Goal: Task Accomplishment & Management: Manage account settings

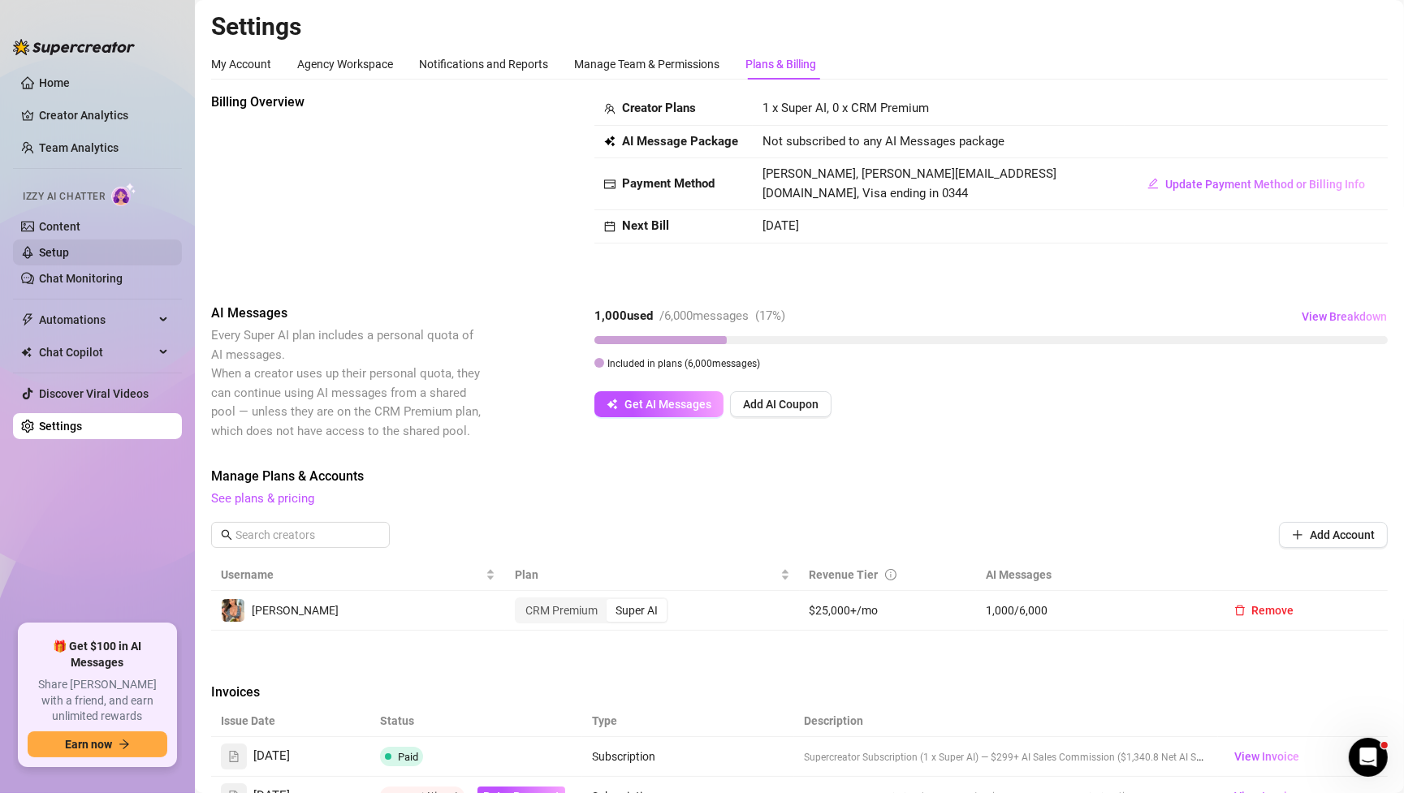
click at [61, 246] on link "Setup" at bounding box center [54, 252] width 30 height 13
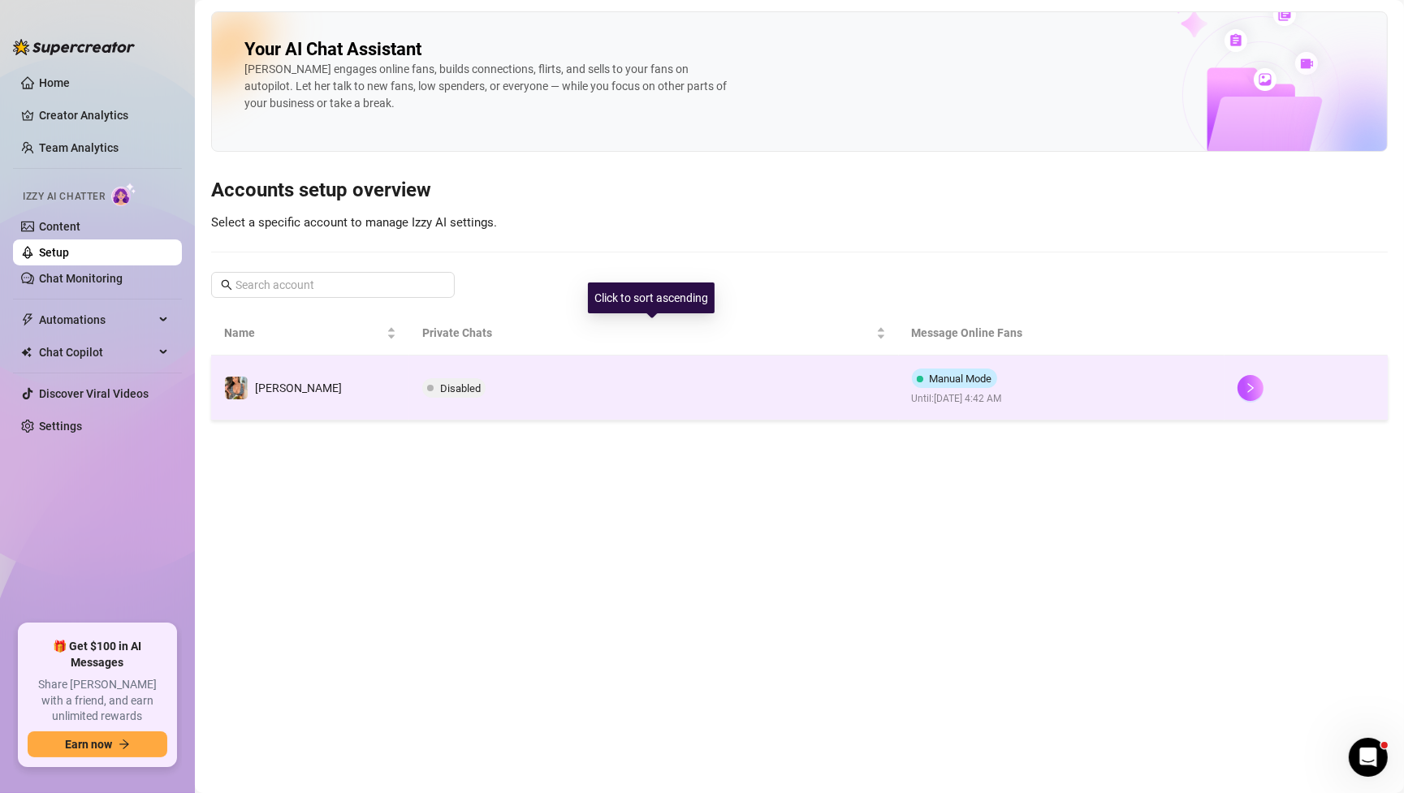
click at [643, 392] on td "Disabled" at bounding box center [653, 388] width 489 height 65
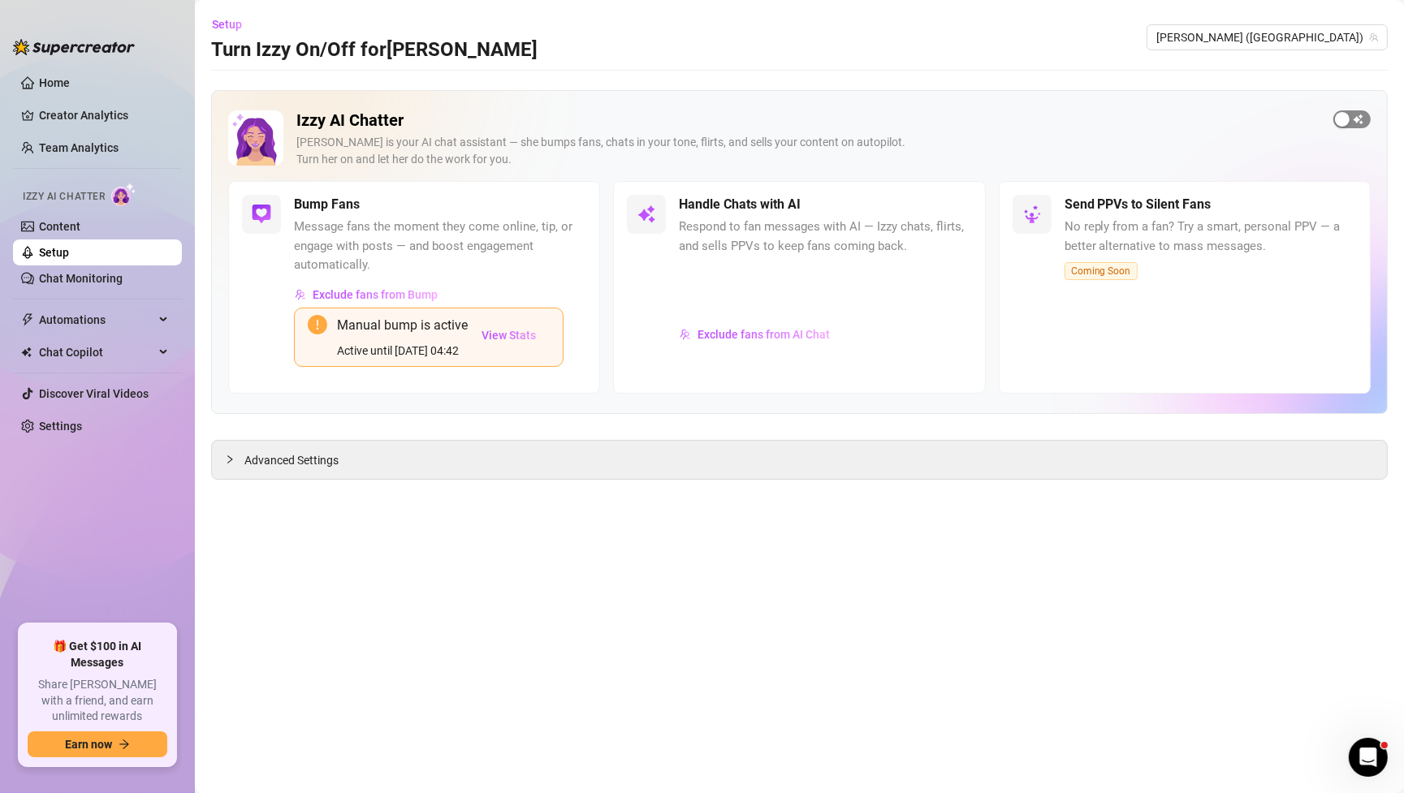
click at [1347, 123] on div "button" at bounding box center [1342, 119] width 15 height 15
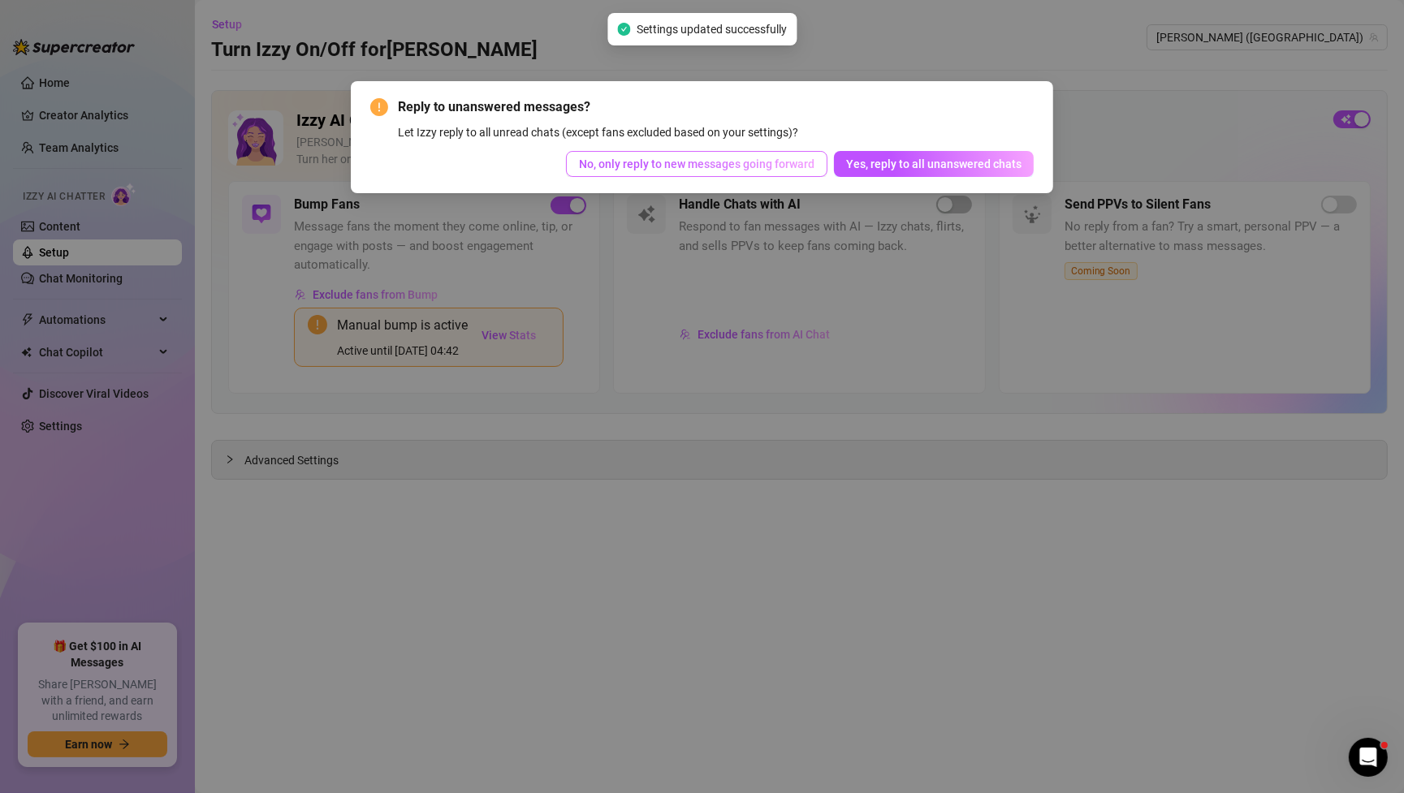
click at [741, 167] on span "No, only reply to new messages going forward" at bounding box center [697, 164] width 236 height 13
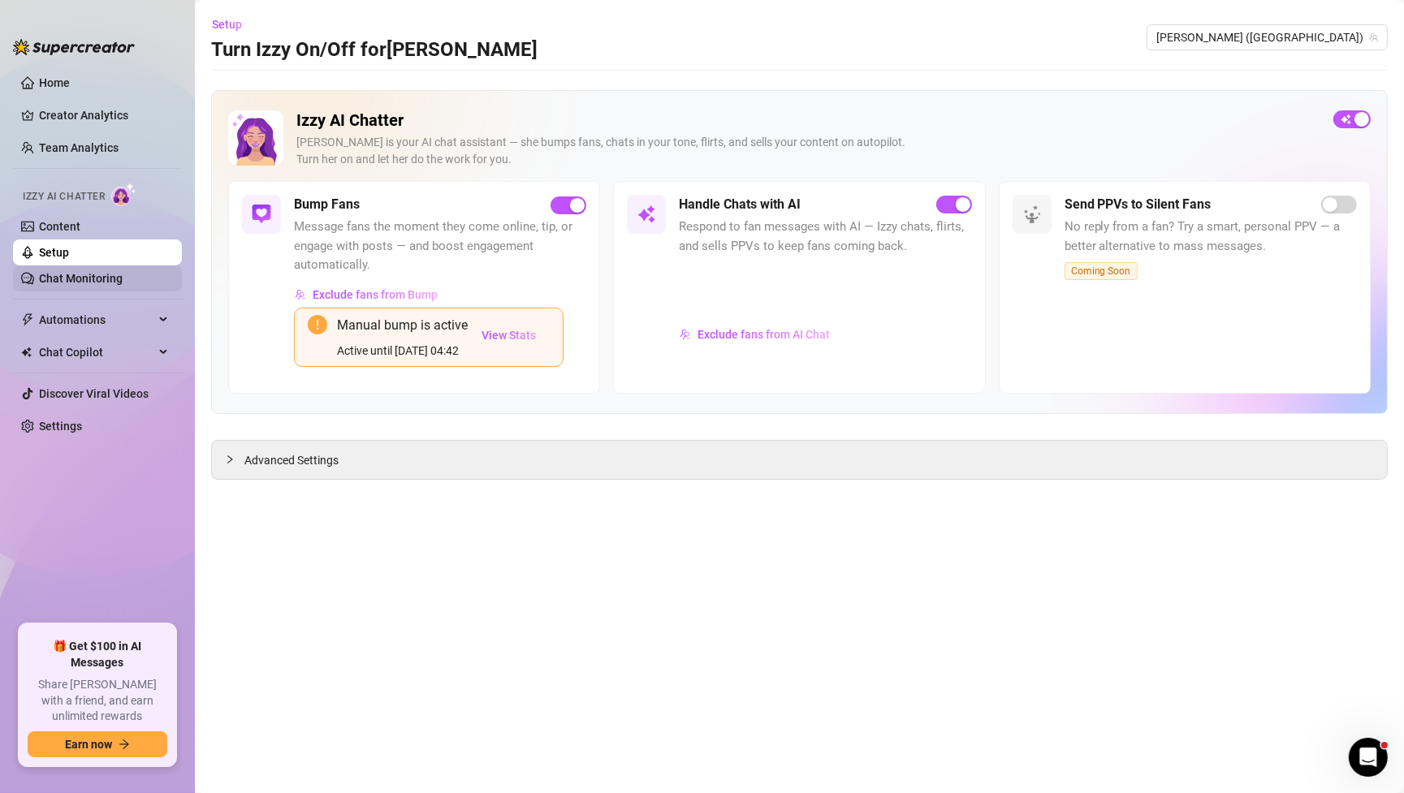
click at [106, 283] on link "Chat Monitoring" at bounding box center [81, 278] width 84 height 13
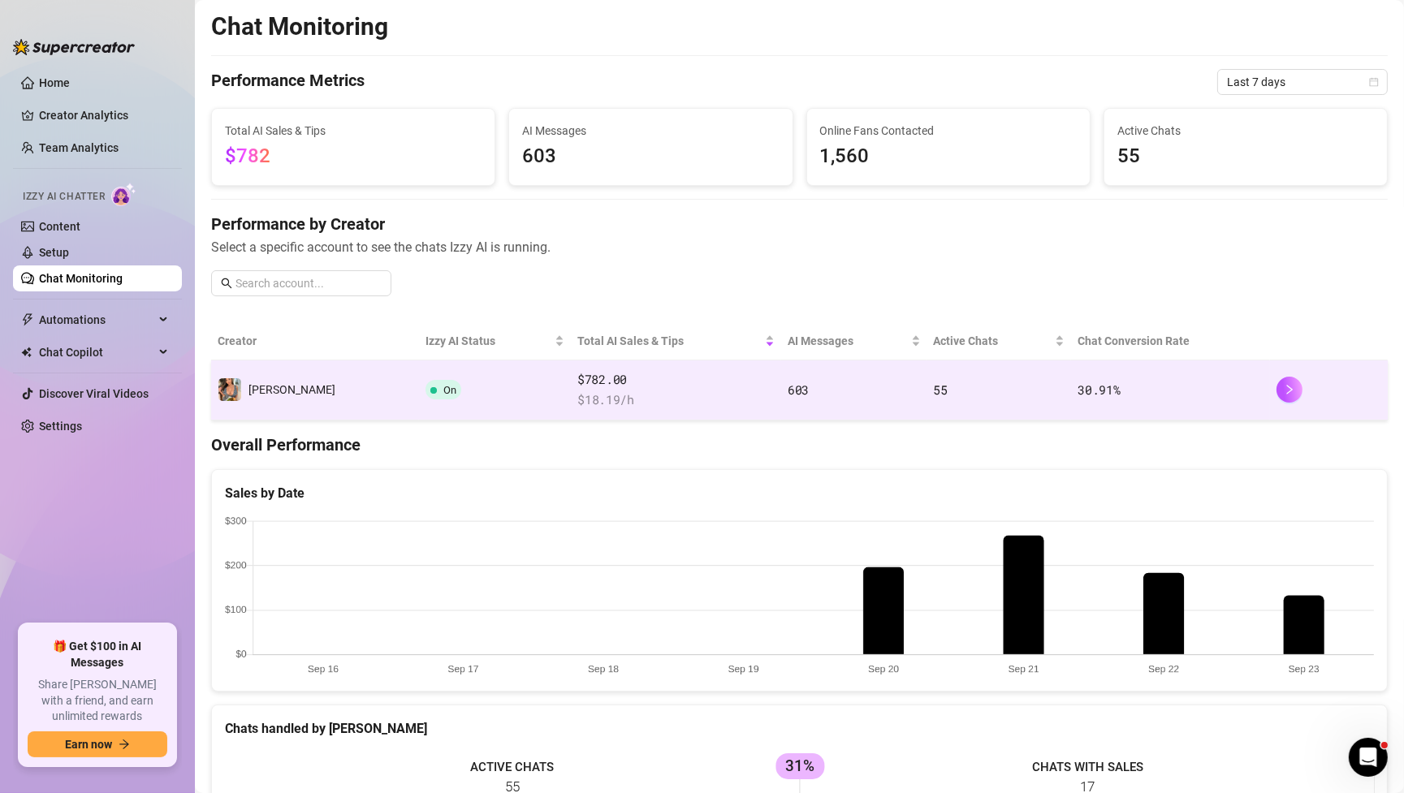
click at [419, 399] on td "On" at bounding box center [495, 391] width 152 height 60
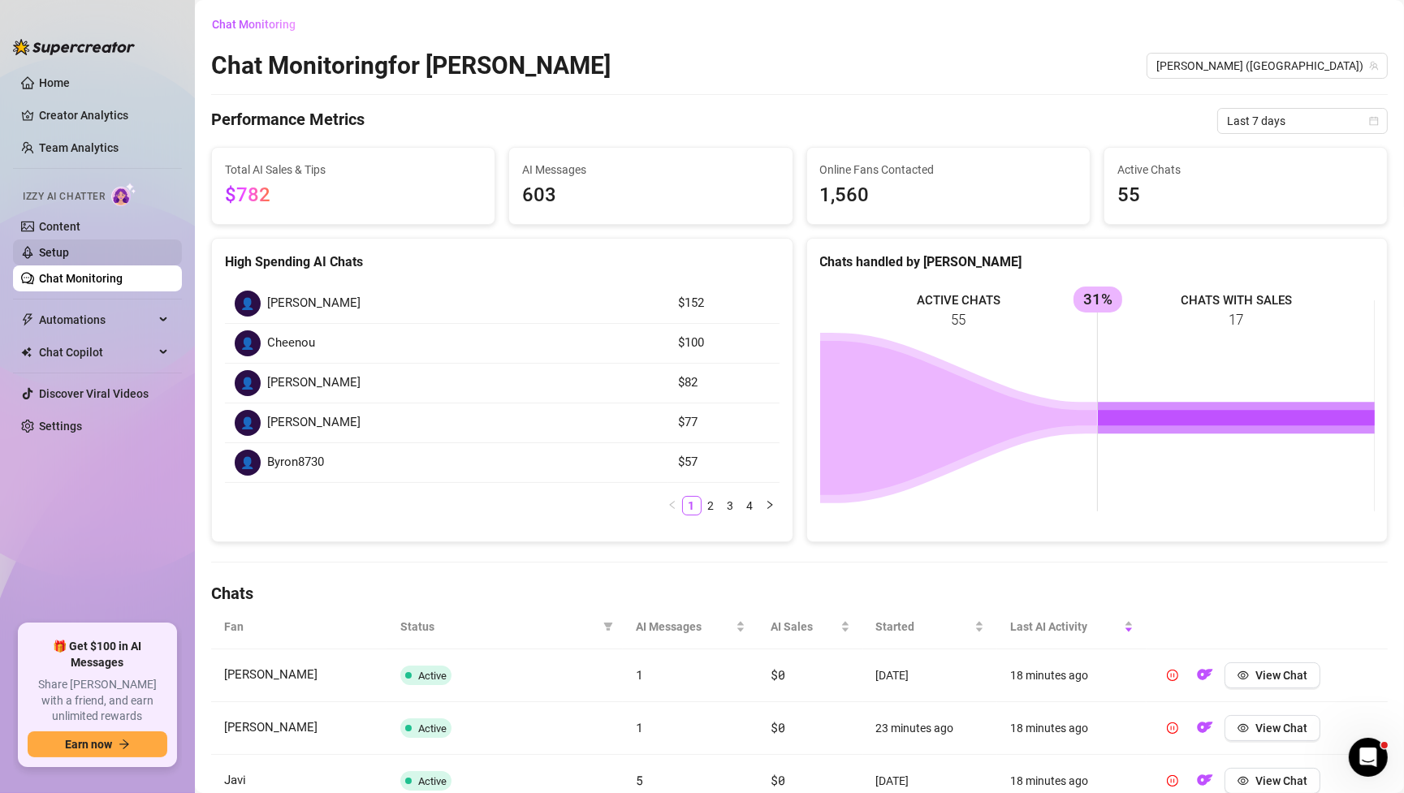
click at [47, 252] on link "Setup" at bounding box center [54, 252] width 30 height 13
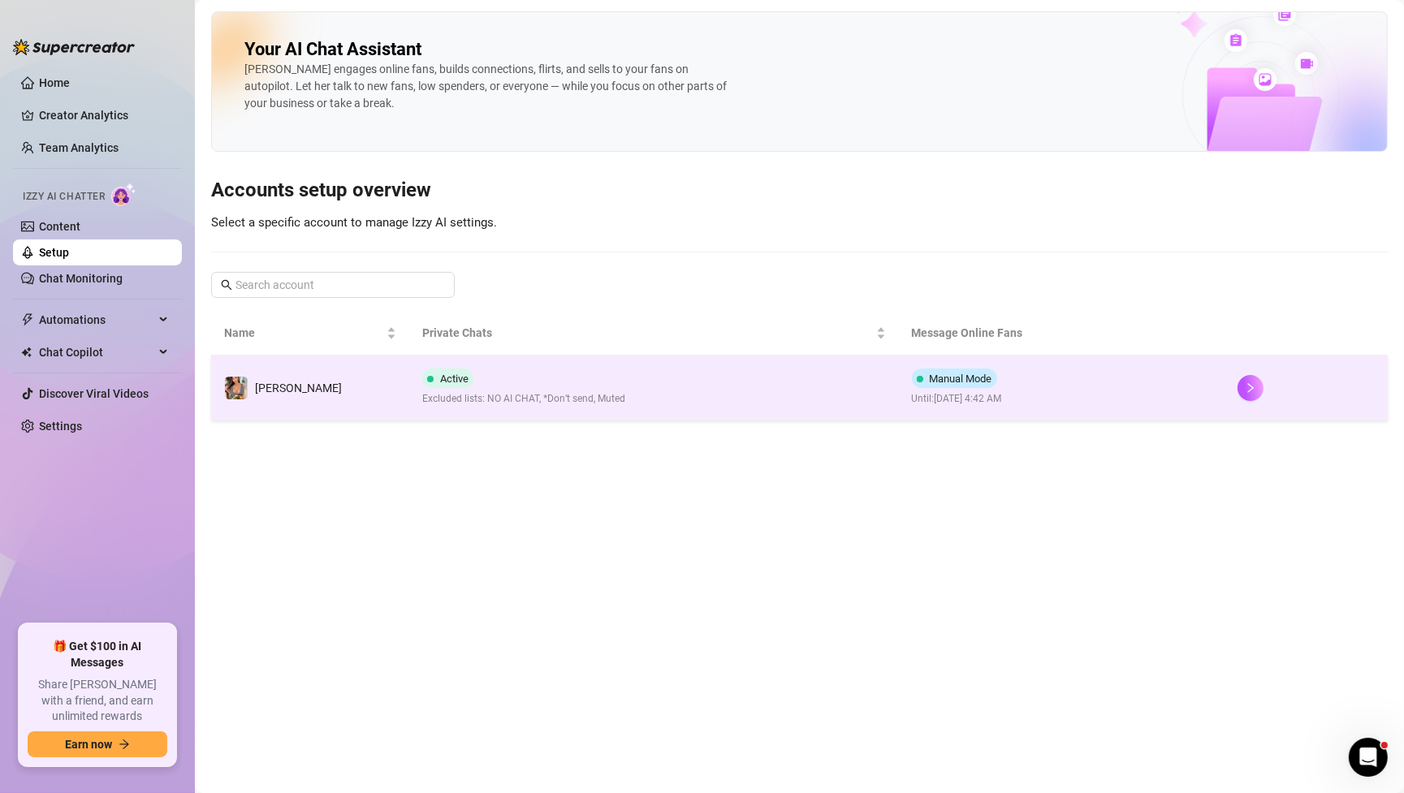
click at [1102, 397] on td "Manual Mode Until: [DATE] 4:42 AM" at bounding box center [1062, 388] width 326 height 65
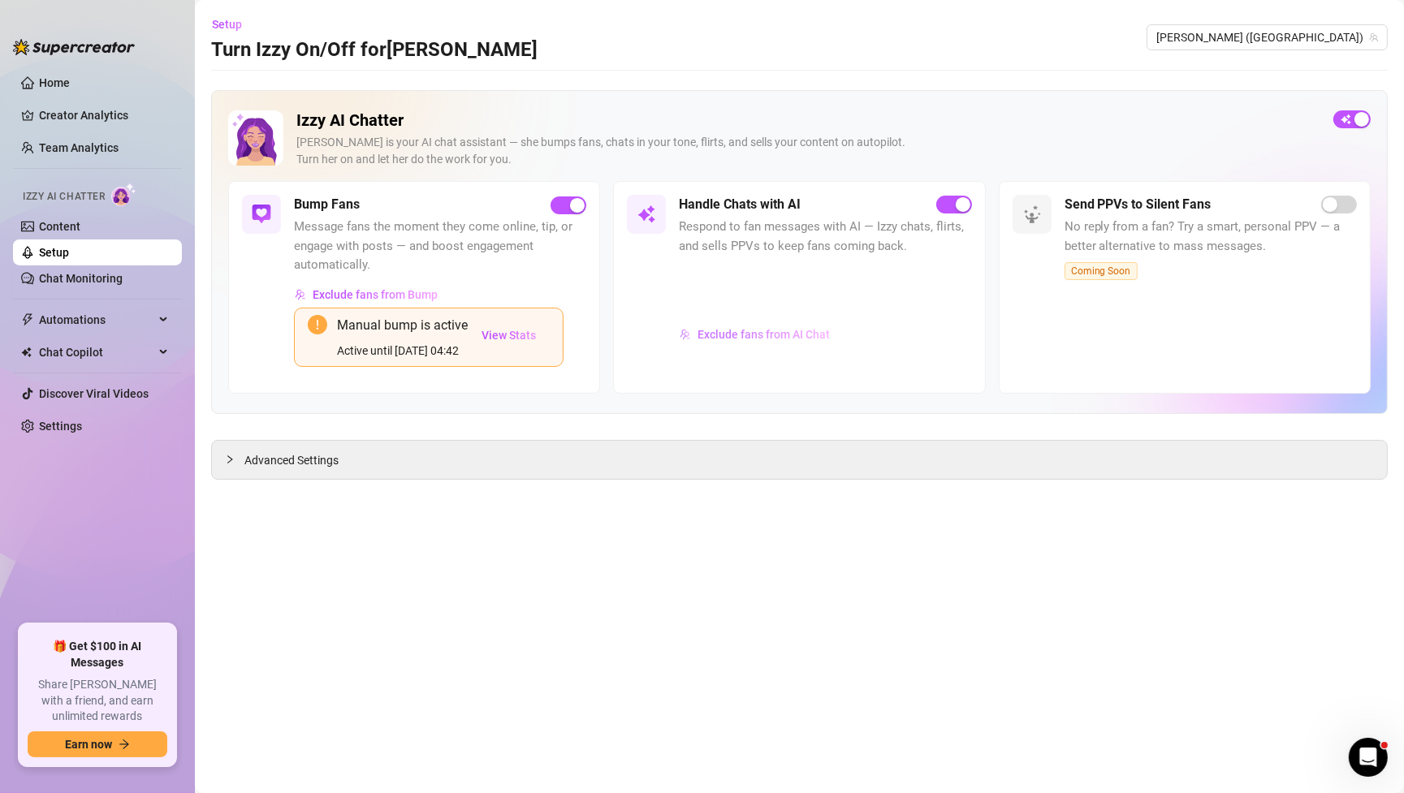
click at [771, 339] on span "Exclude fans from AI Chat" at bounding box center [764, 334] width 132 height 13
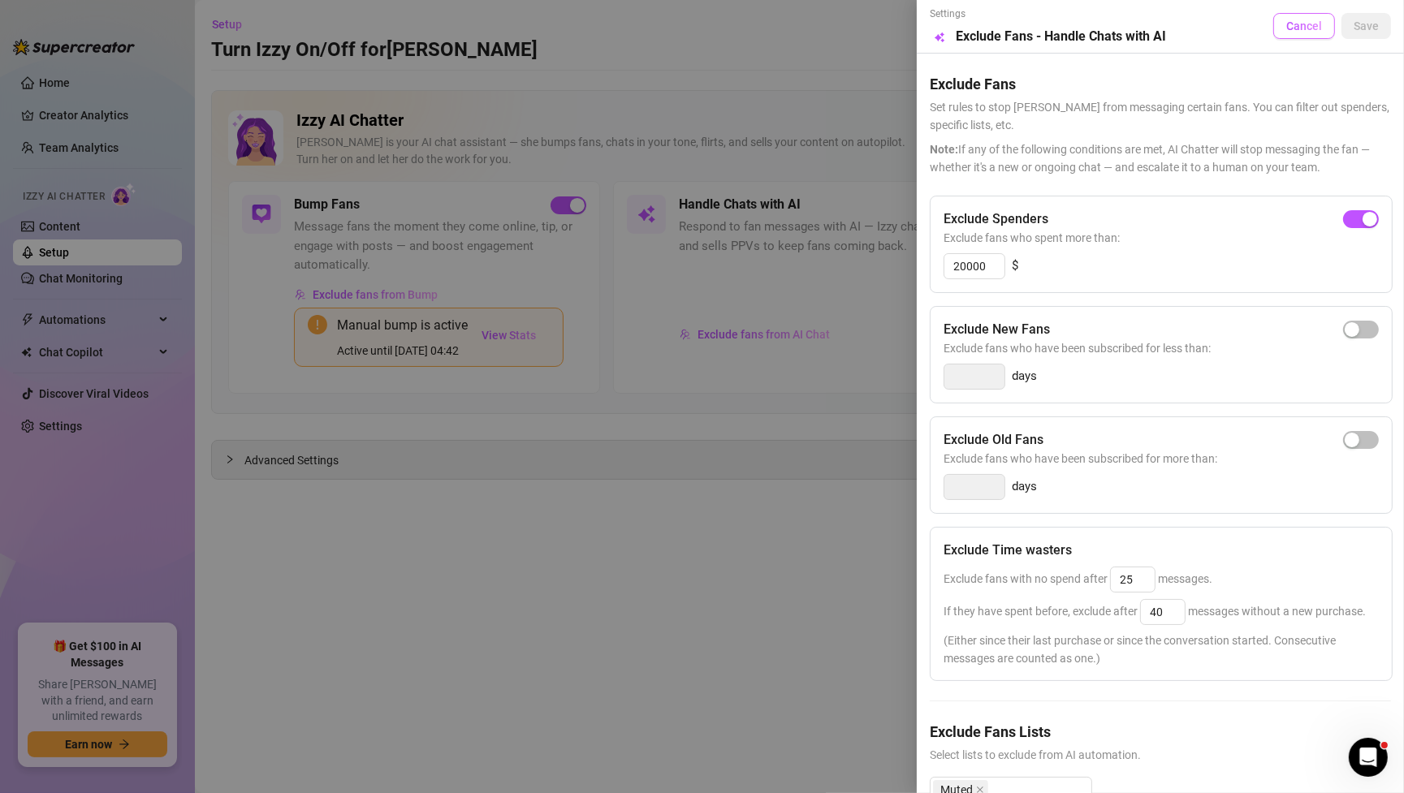
click at [1313, 16] on button "Cancel" at bounding box center [1304, 26] width 62 height 26
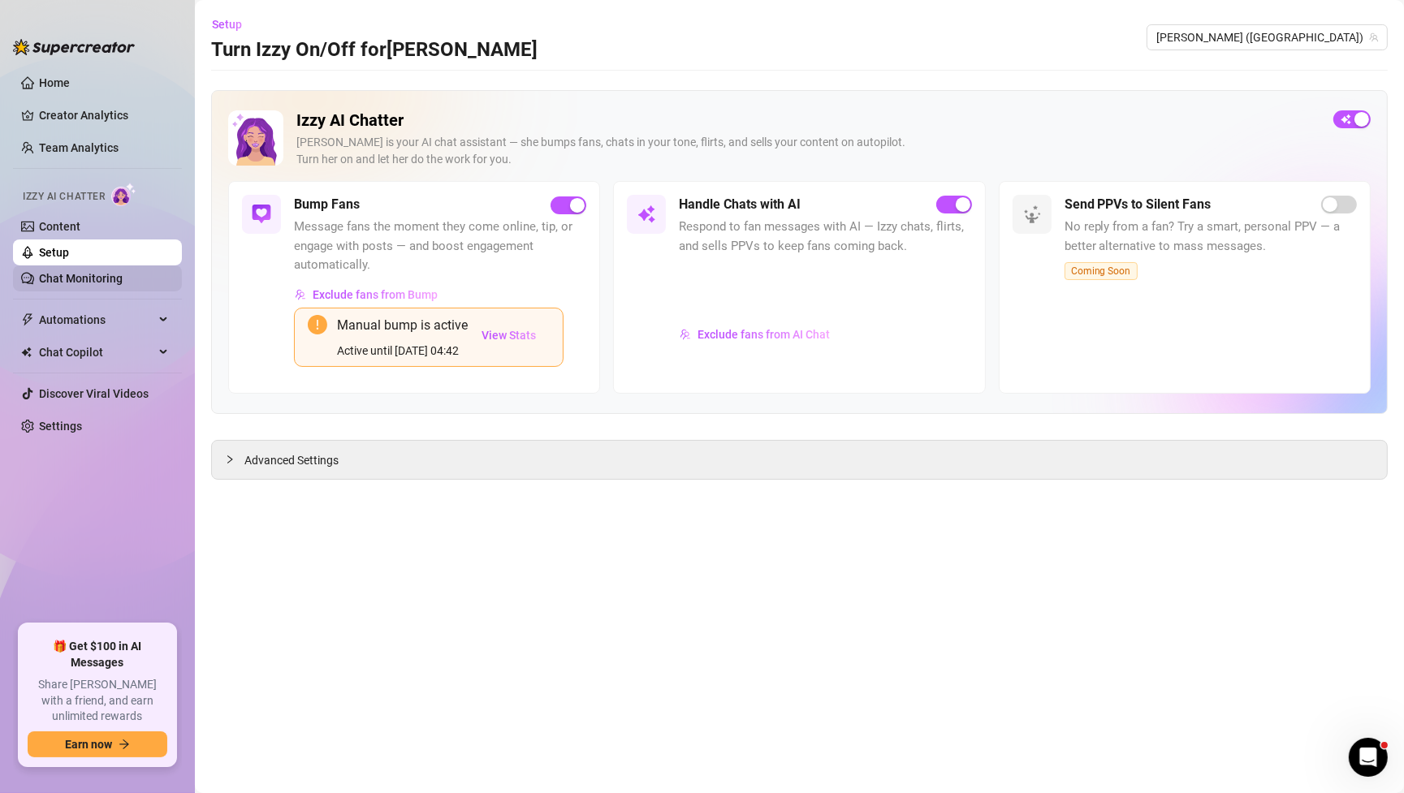
click at [76, 276] on link "Chat Monitoring" at bounding box center [81, 278] width 84 height 13
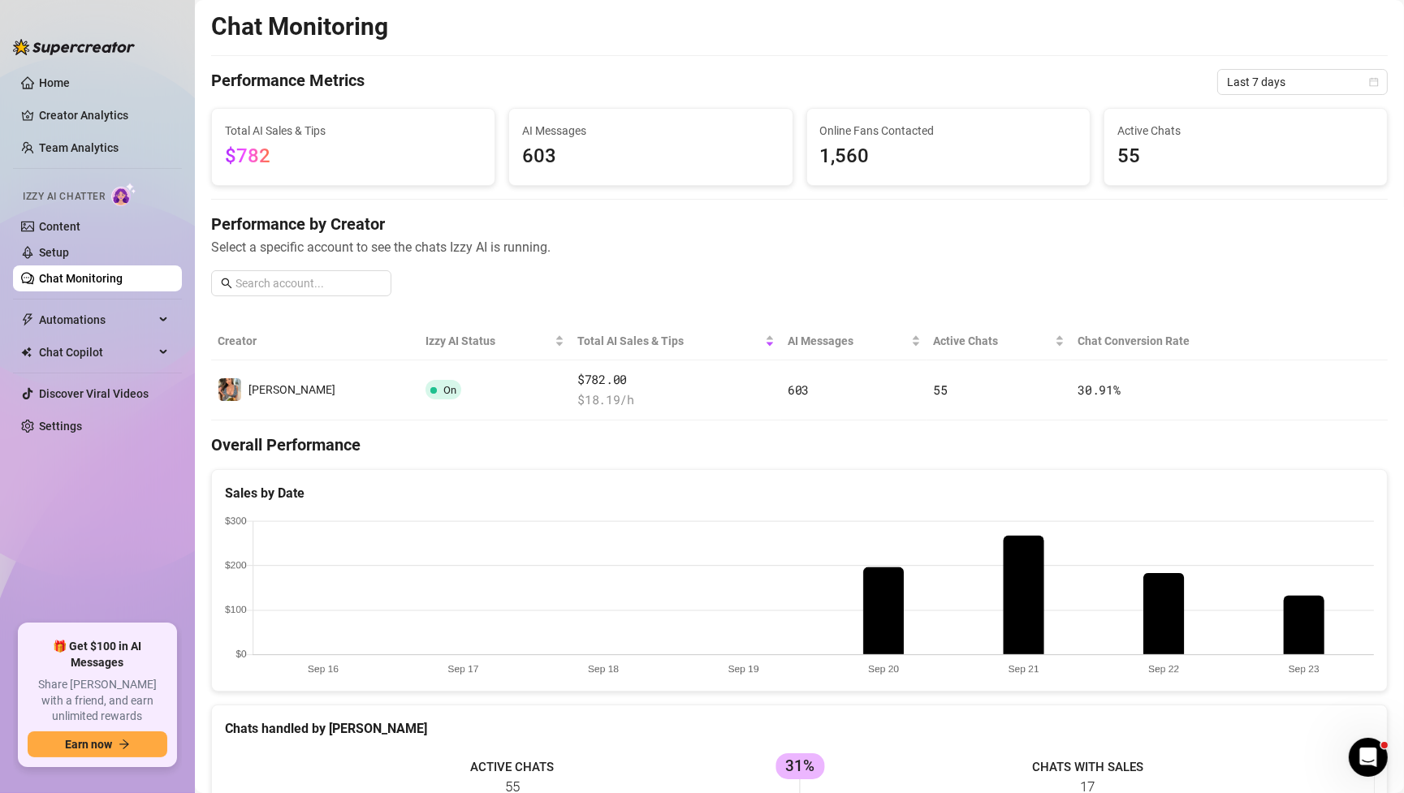
scroll to position [188, 0]
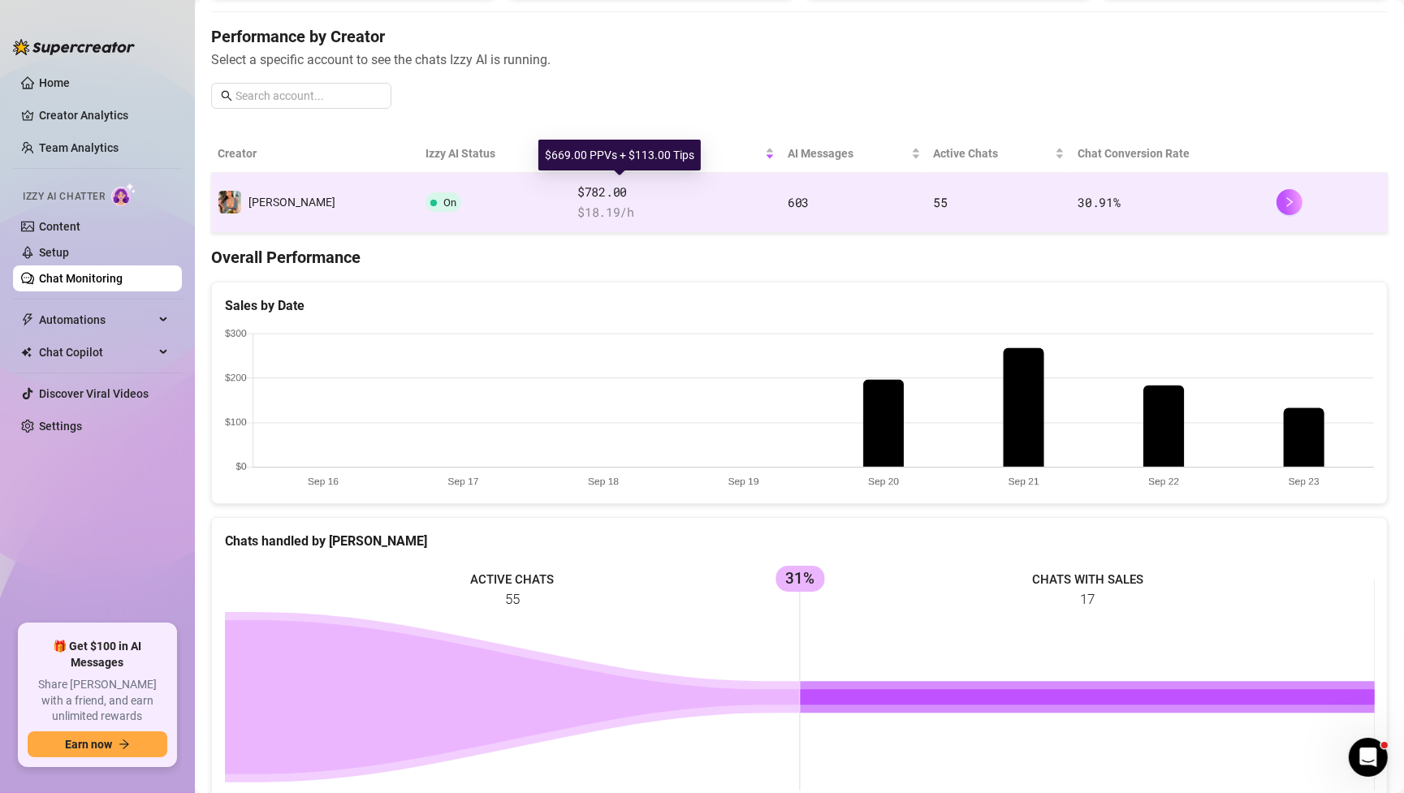
click at [660, 203] on span "$ 18.19 /h" at bounding box center [675, 212] width 197 height 19
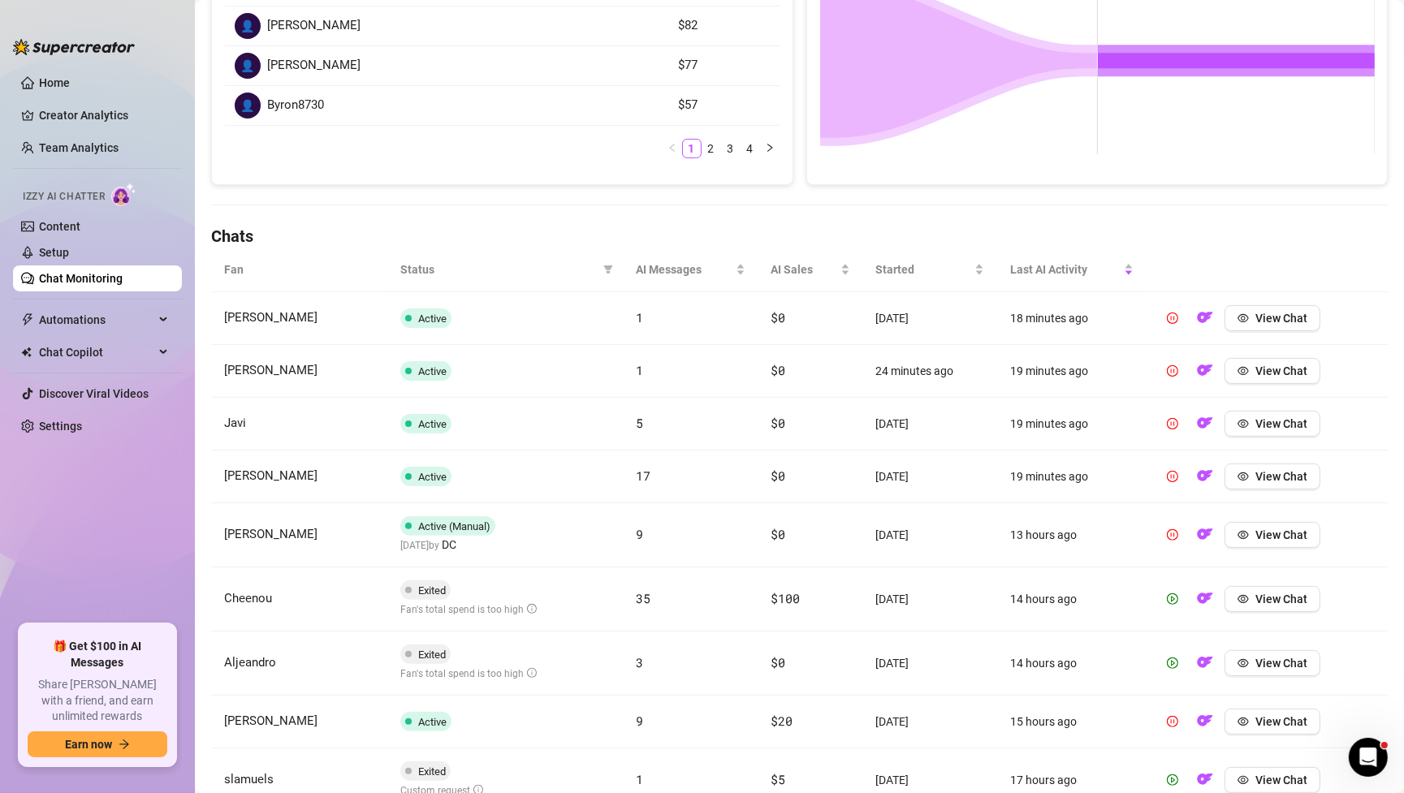
scroll to position [359, 0]
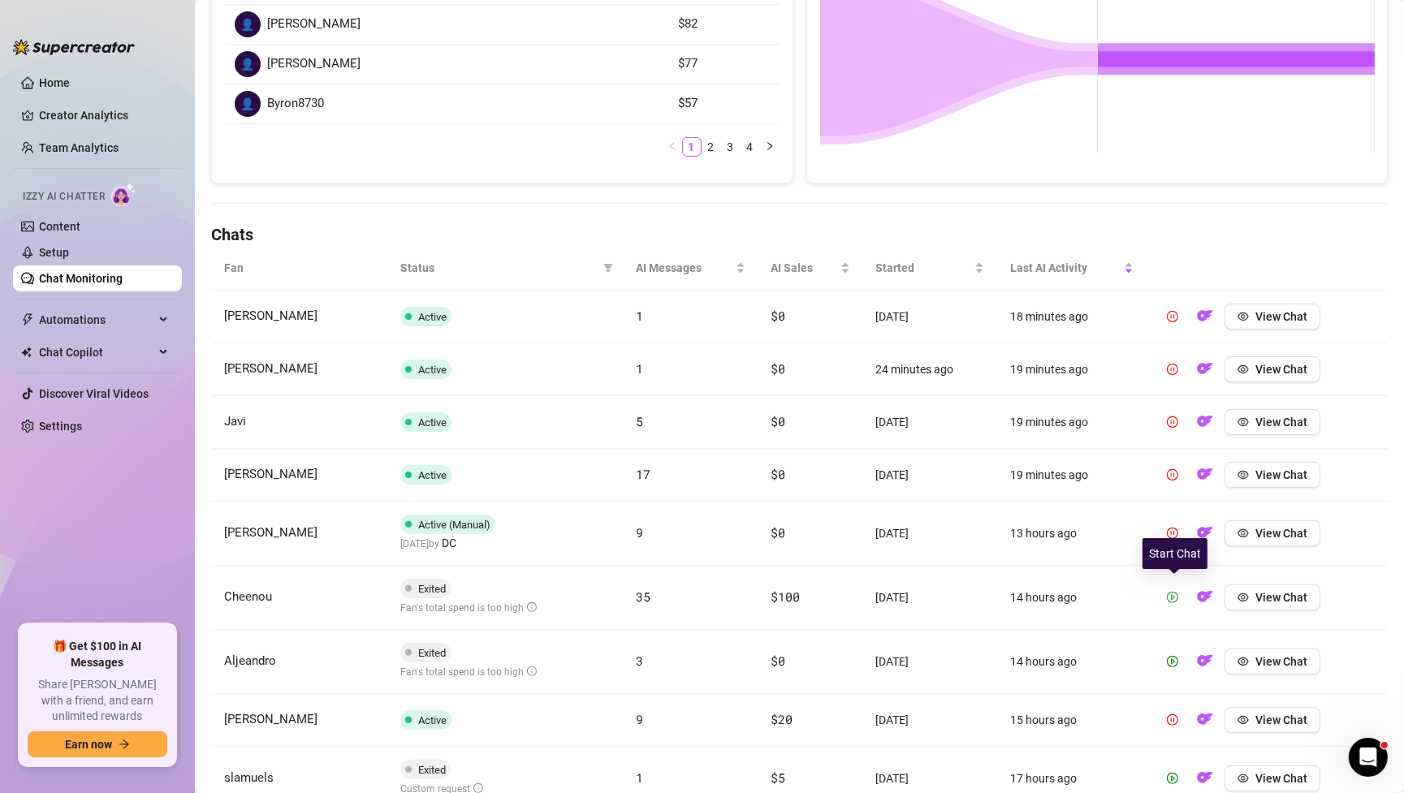
click at [1173, 594] on icon "play-circle" at bounding box center [1172, 597] width 11 height 11
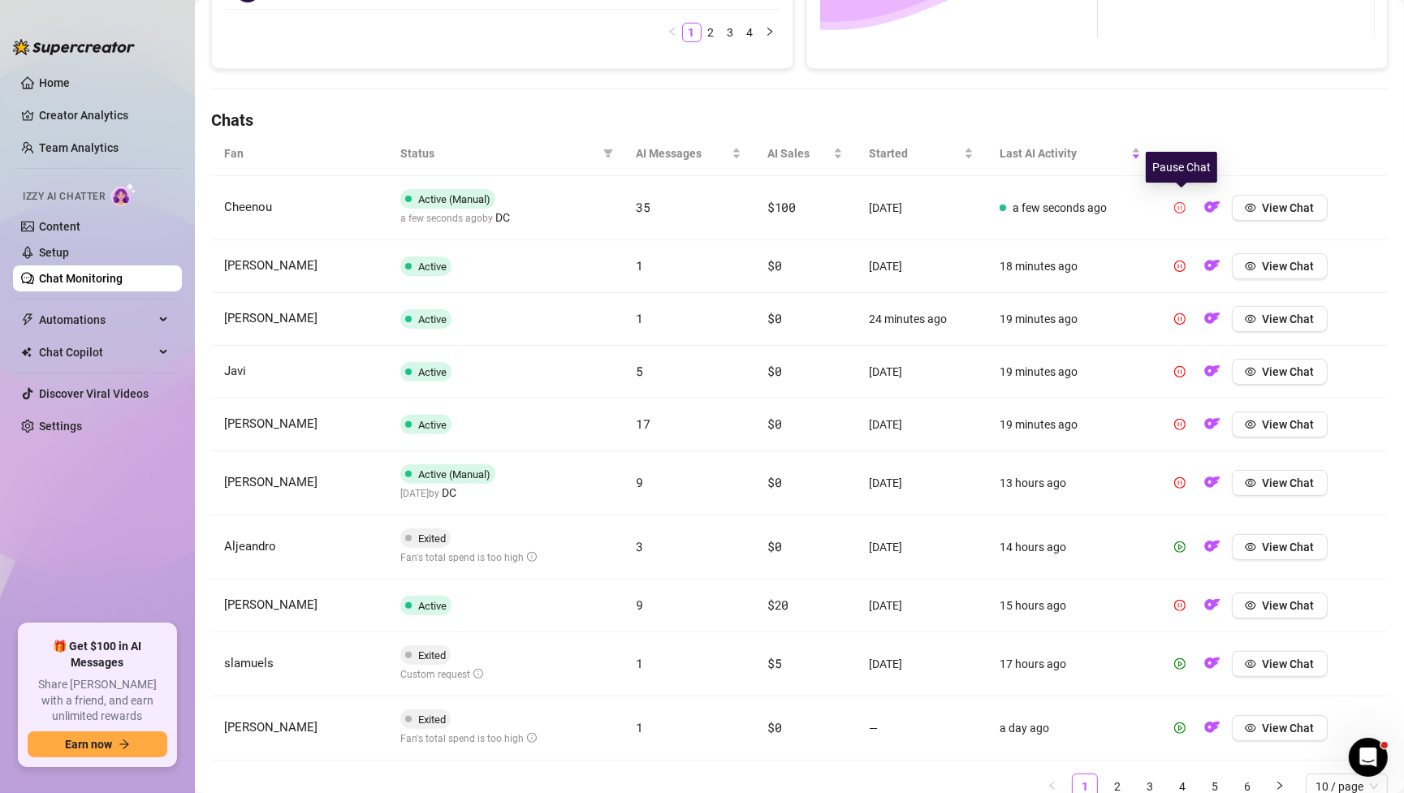
scroll to position [0, 0]
